Goal: Transaction & Acquisition: Download file/media

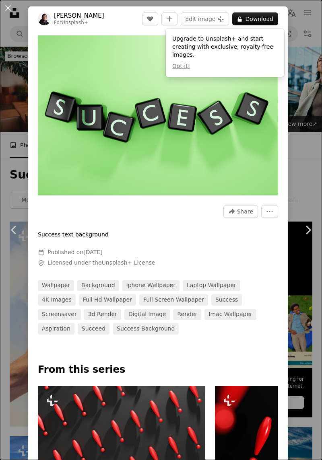
scroll to position [598, 0]
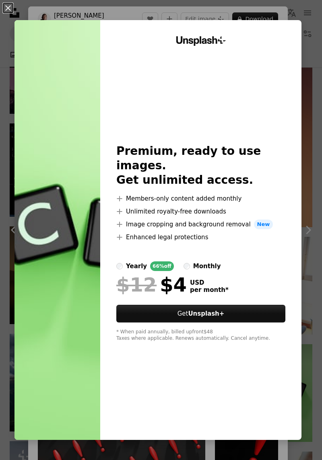
click at [41, 86] on img at bounding box center [57, 230] width 86 height 420
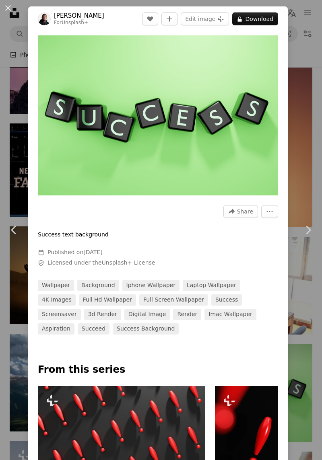
click at [265, 16] on button "A lock Download" at bounding box center [255, 18] width 46 height 13
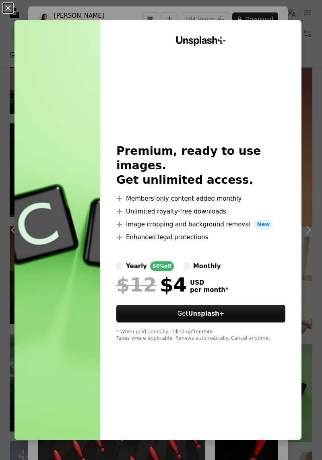
click at [29, 81] on img at bounding box center [57, 230] width 86 height 420
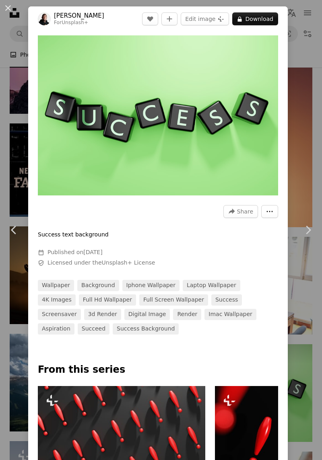
click at [277, 209] on button "More Actions" at bounding box center [269, 211] width 17 height 13
click at [41, 98] on dialog "An X shape Chevron left Chevron right [PERSON_NAME] For Unsplash+ A heart A plu…" at bounding box center [161, 230] width 322 height 460
click at [224, 17] on button "Edit image Plus sign for Unsplash+" at bounding box center [205, 18] width 48 height 13
